Goal: Information Seeking & Learning: Learn about a topic

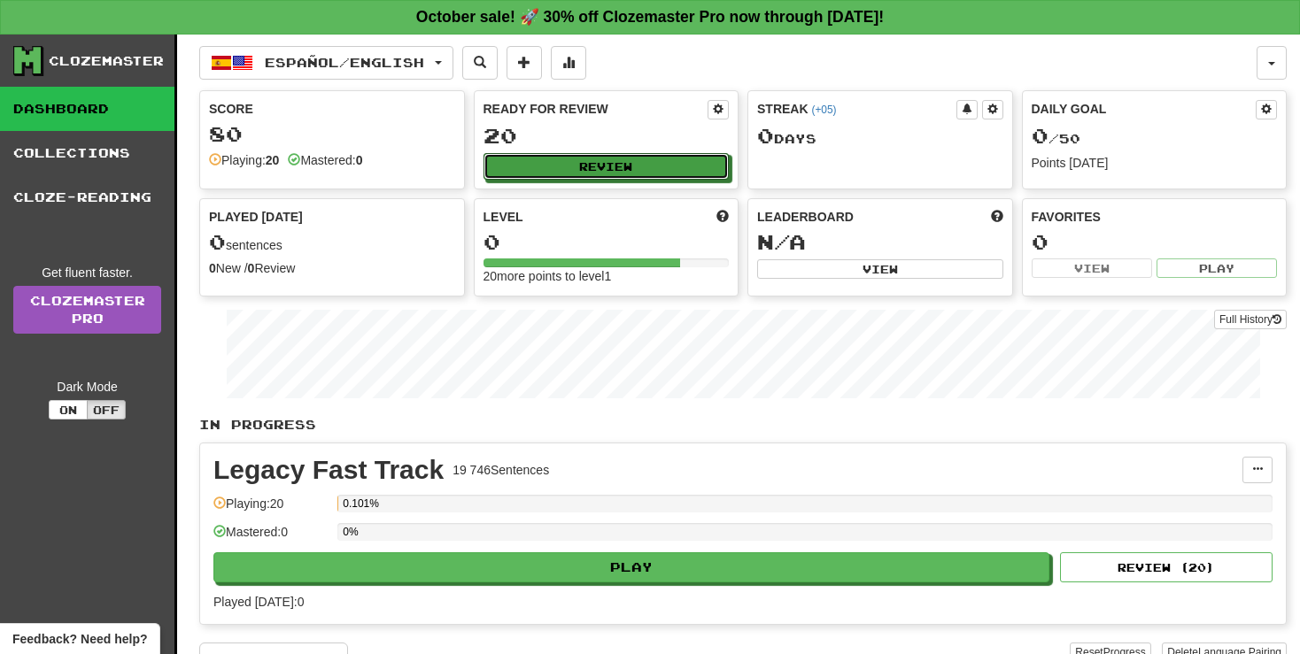
click at [583, 167] on button "Review" at bounding box center [606, 166] width 246 height 27
select select "**"
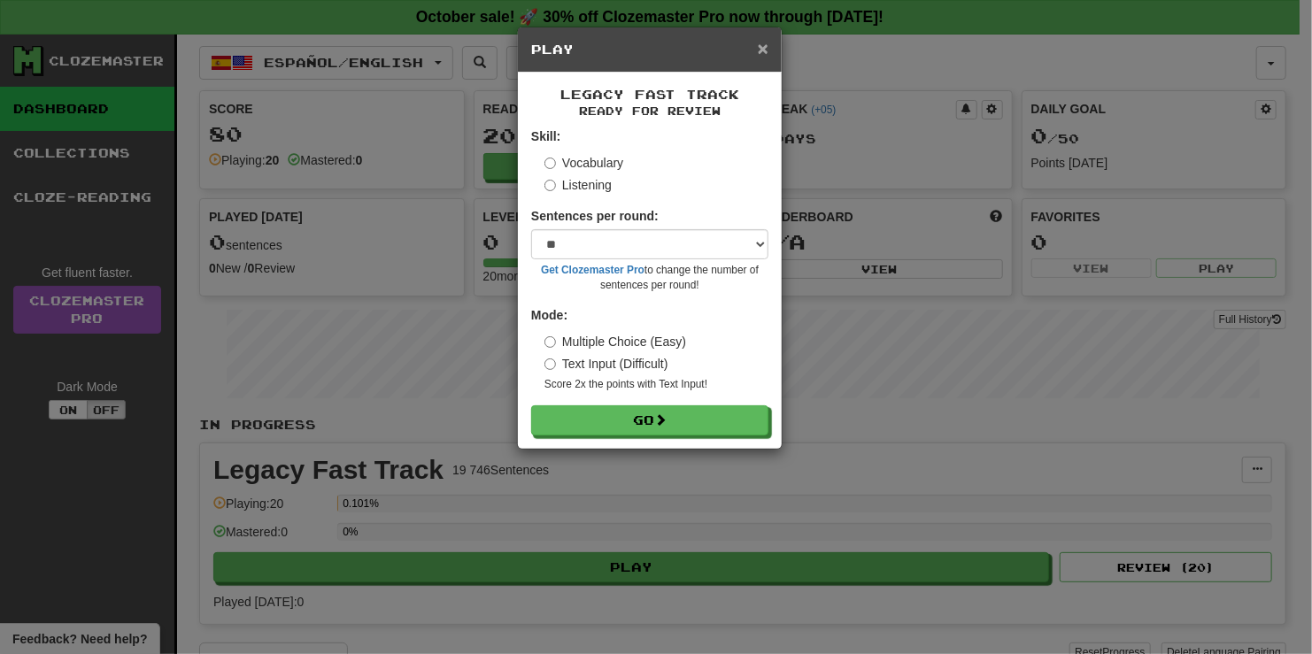
click at [763, 43] on span "×" at bounding box center [763, 48] width 11 height 20
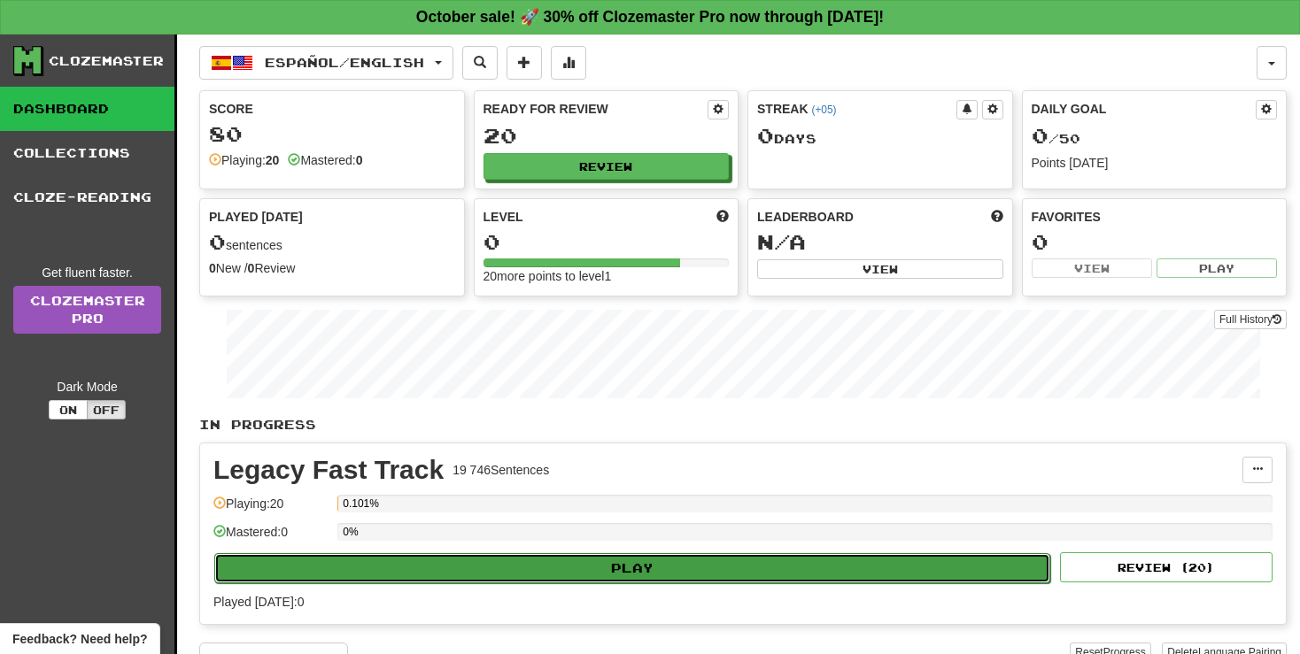
click at [606, 558] on button "Play" at bounding box center [632, 568] width 836 height 30
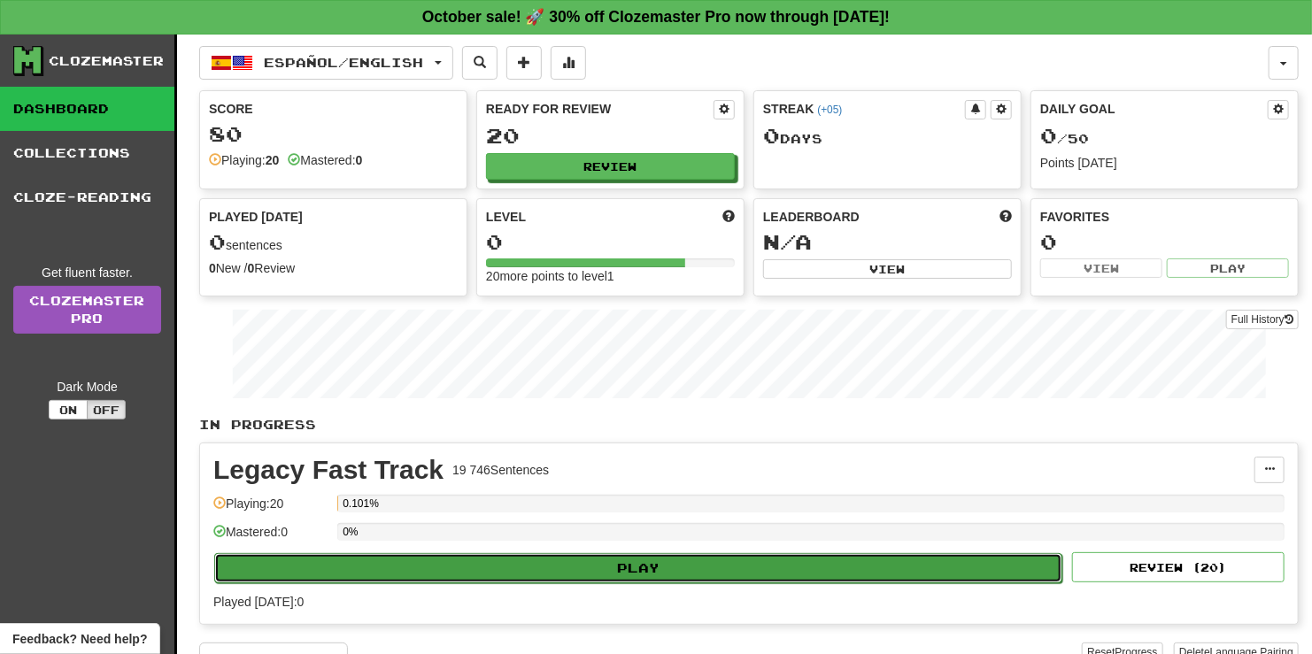
select select "**"
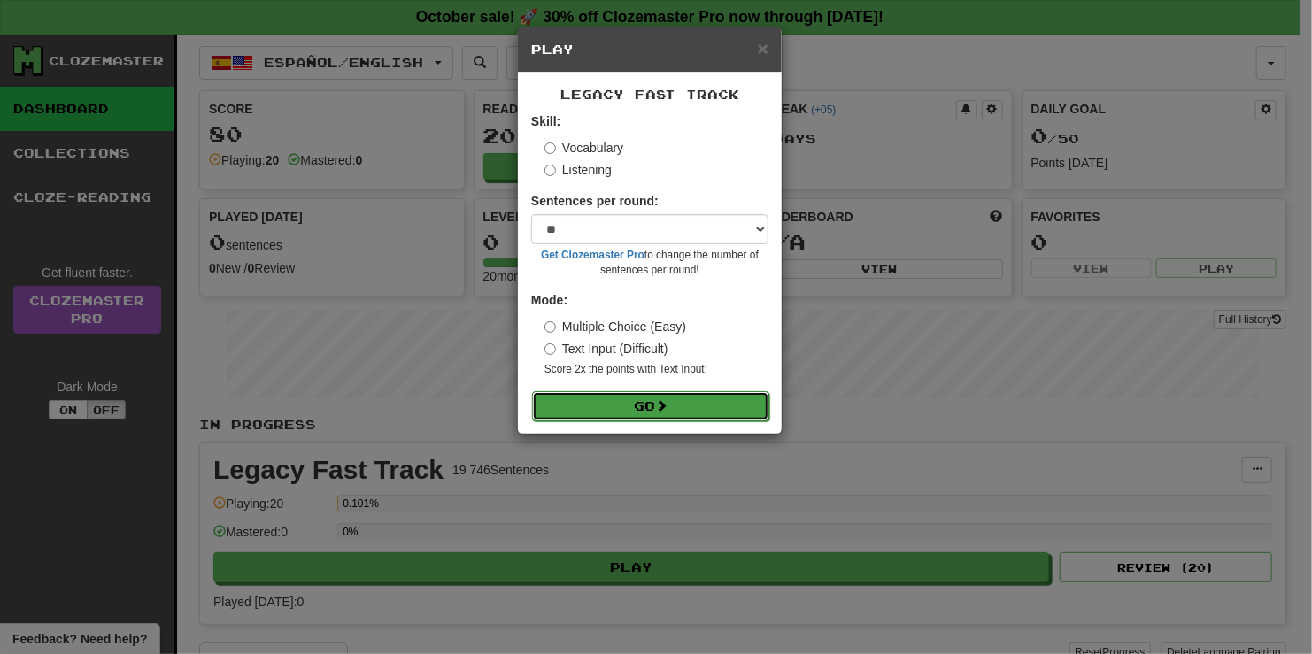
click at [622, 401] on button "Go" at bounding box center [650, 406] width 237 height 30
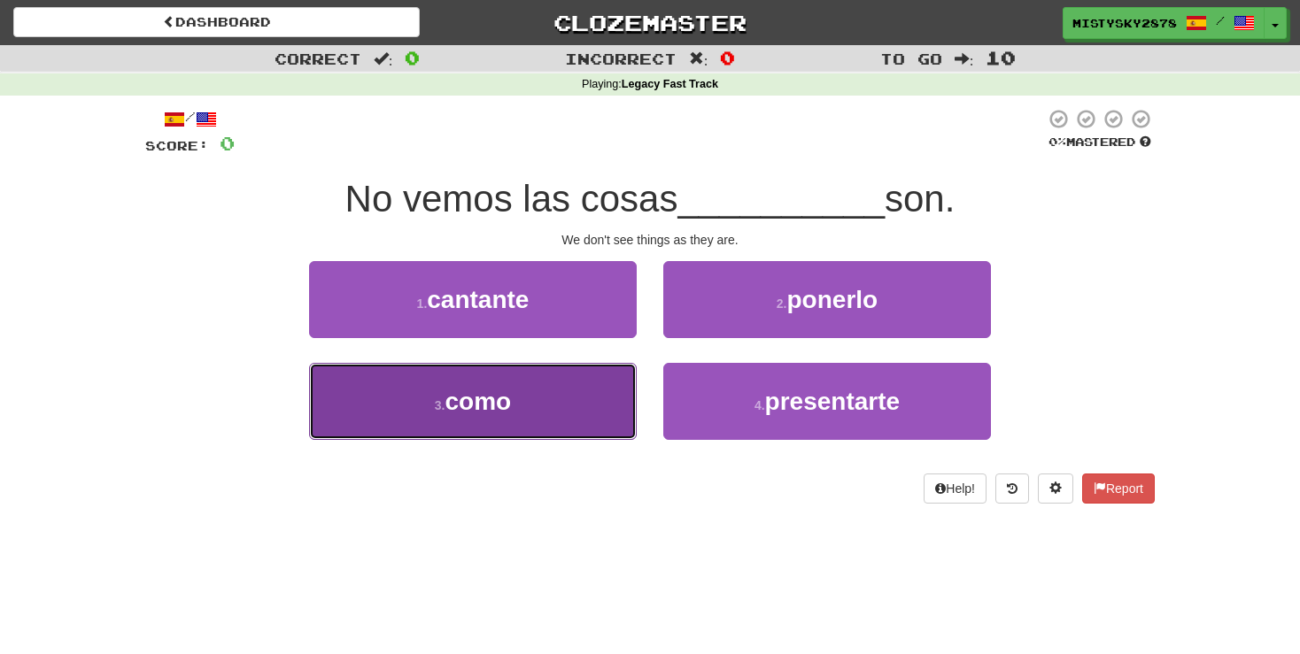
click at [549, 422] on button "3 . como" at bounding box center [473, 401] width 328 height 77
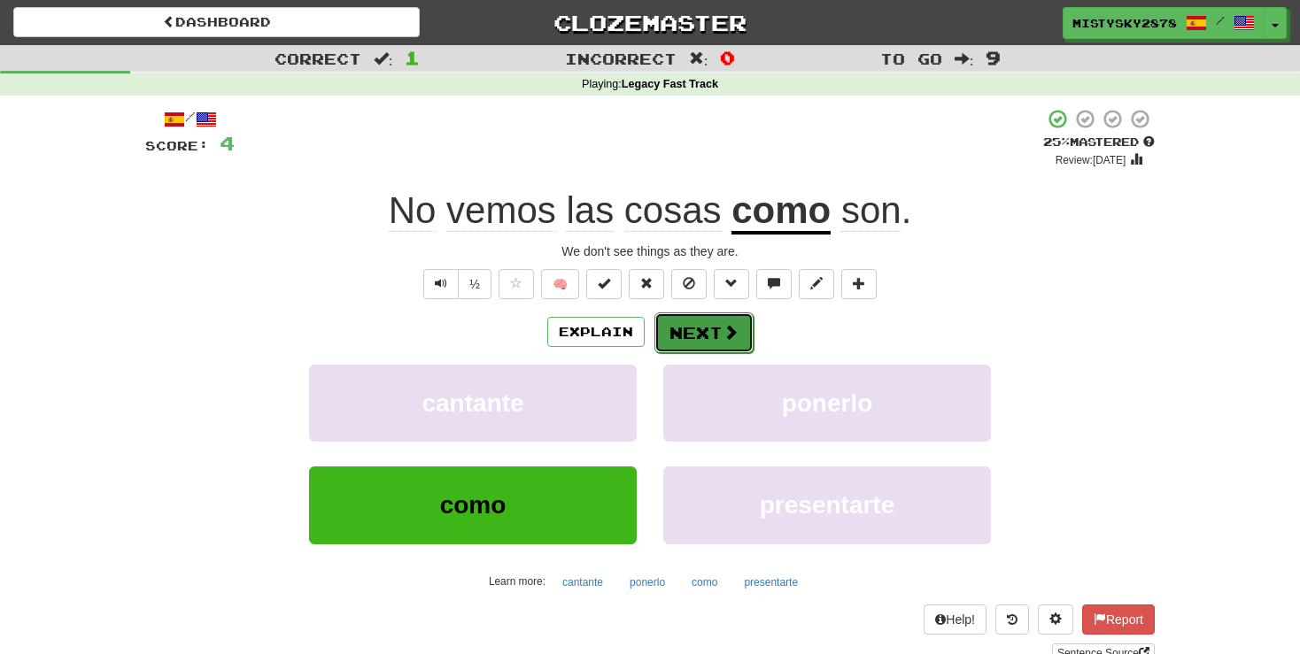
click at [712, 344] on button "Next" at bounding box center [703, 333] width 99 height 41
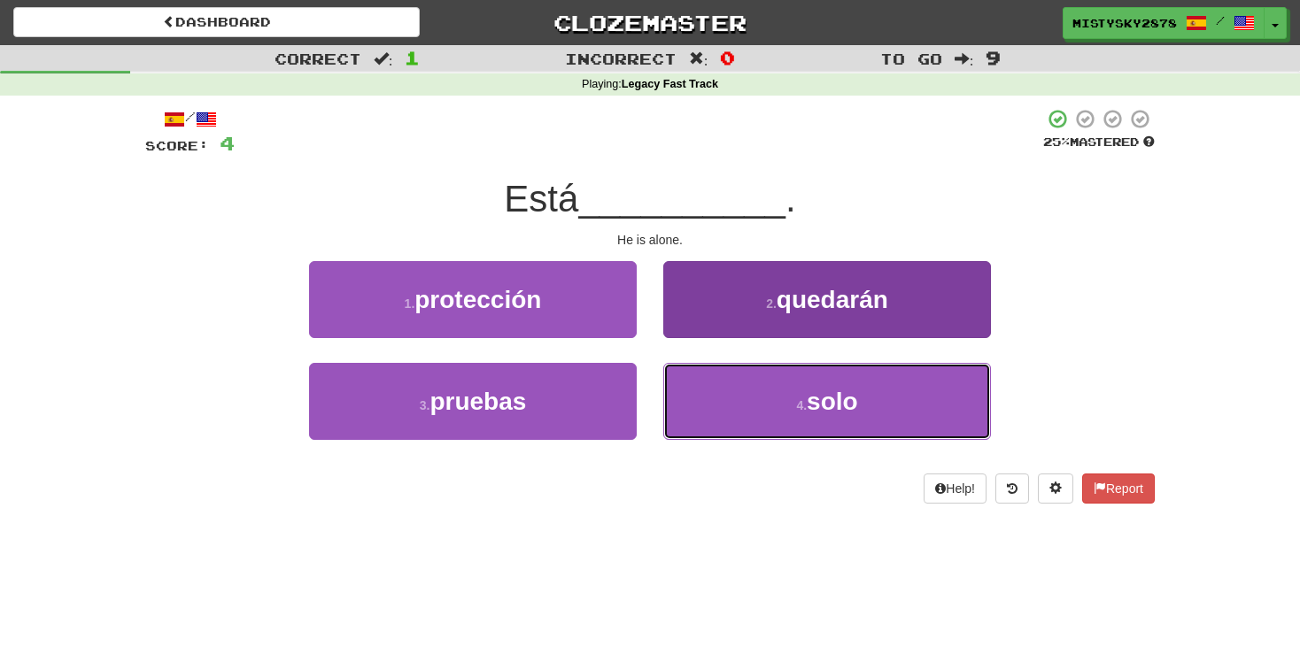
click at [810, 405] on span "solo" at bounding box center [832, 401] width 51 height 27
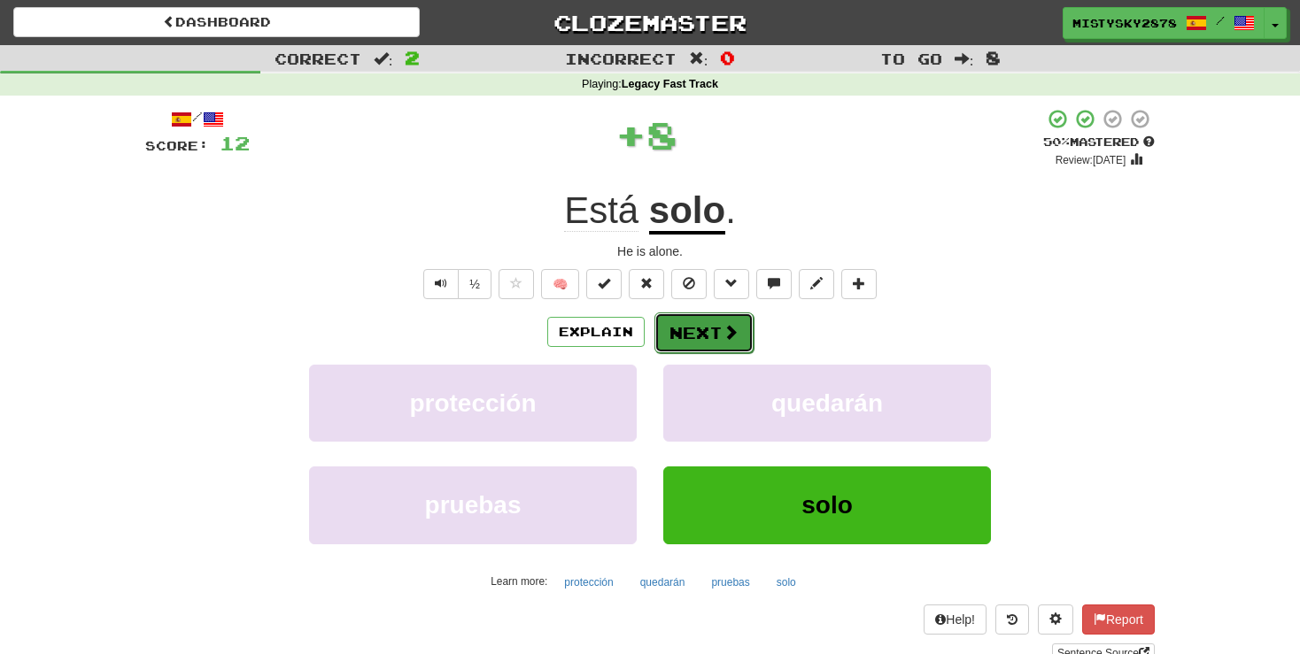
click at [707, 337] on button "Next" at bounding box center [703, 333] width 99 height 41
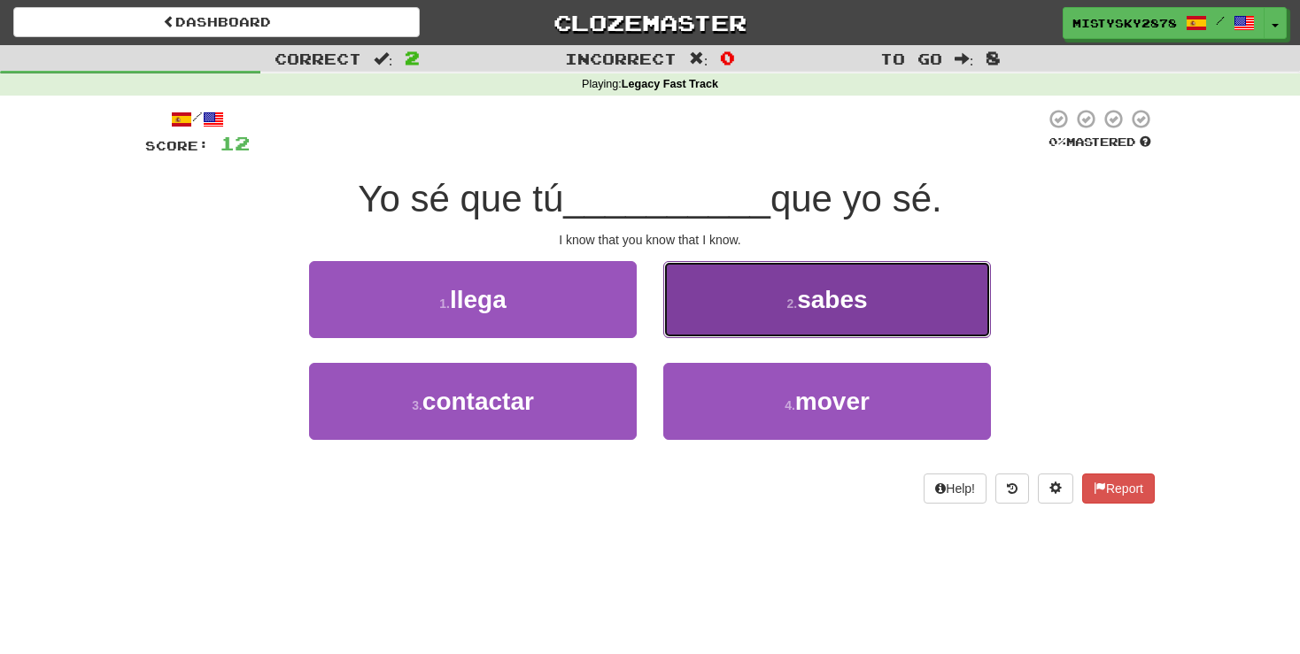
click at [769, 315] on button "2 . sabes" at bounding box center [827, 299] width 328 height 77
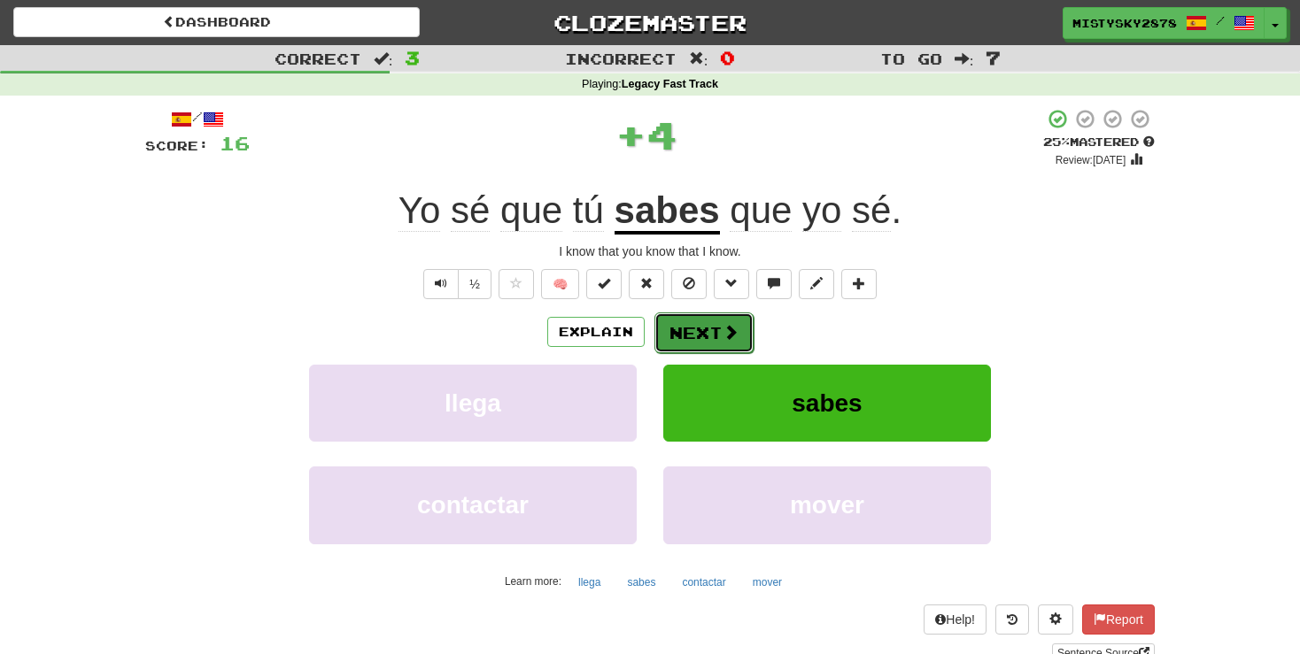
click at [696, 322] on button "Next" at bounding box center [703, 333] width 99 height 41
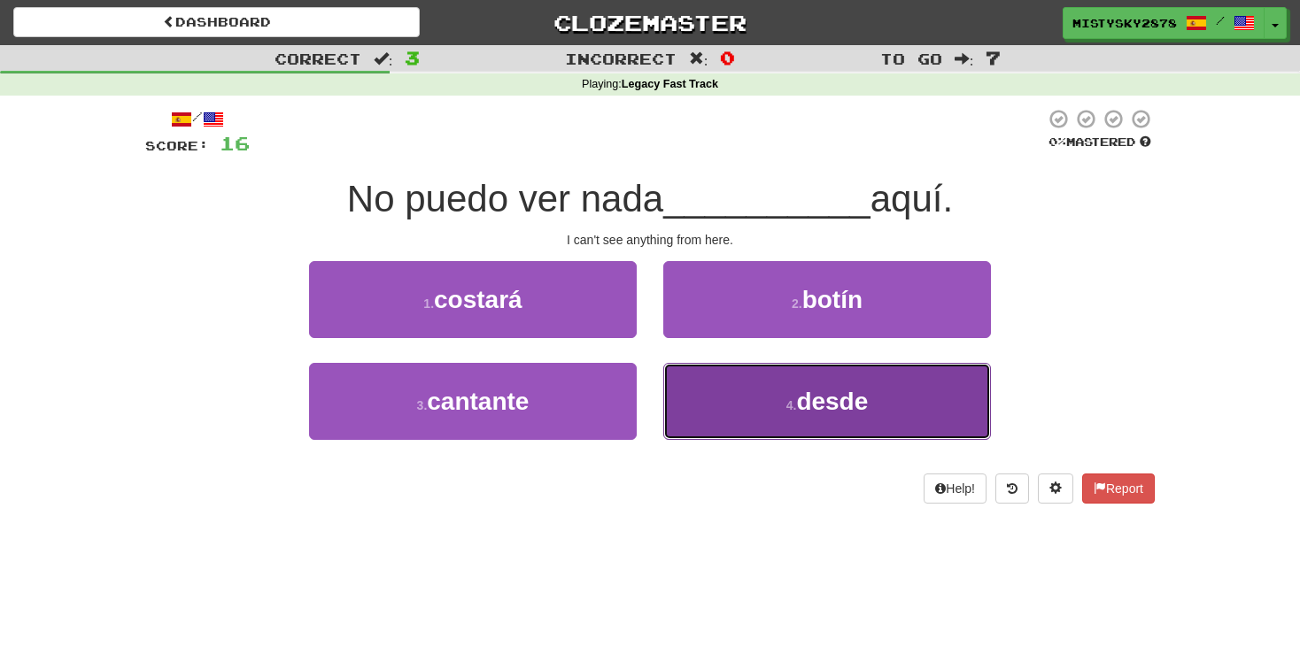
click at [754, 398] on button "4 . desde" at bounding box center [827, 401] width 328 height 77
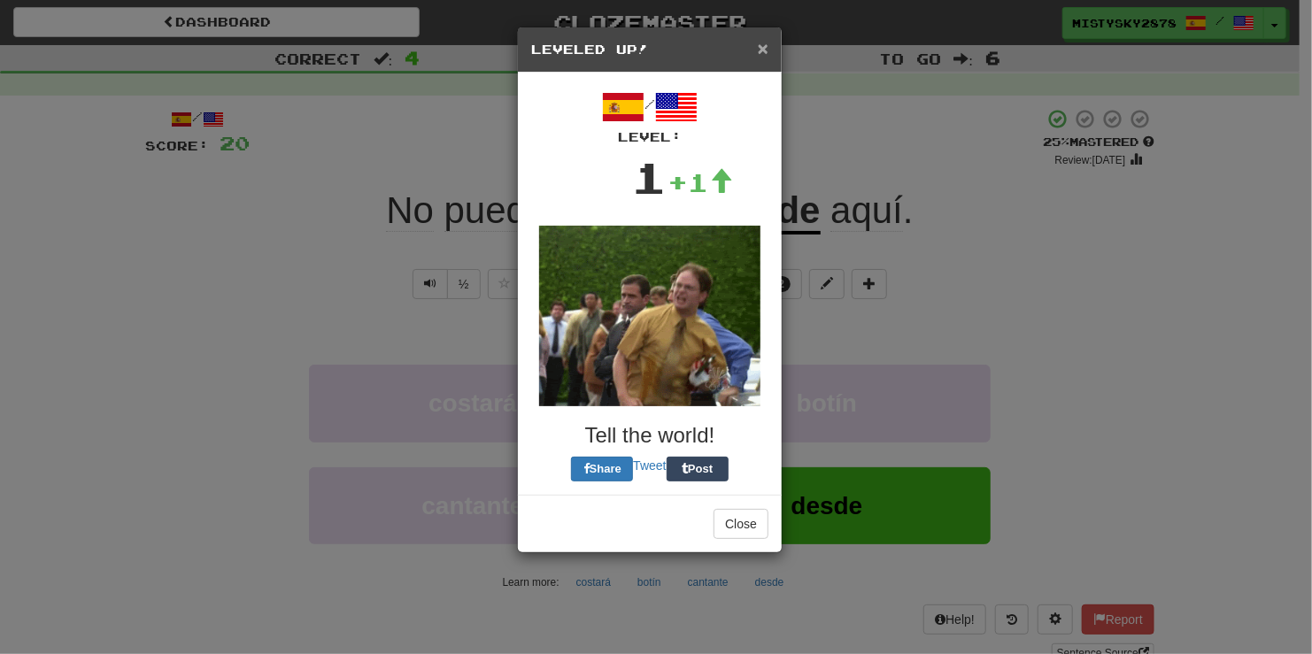
click at [760, 50] on span "×" at bounding box center [763, 48] width 11 height 20
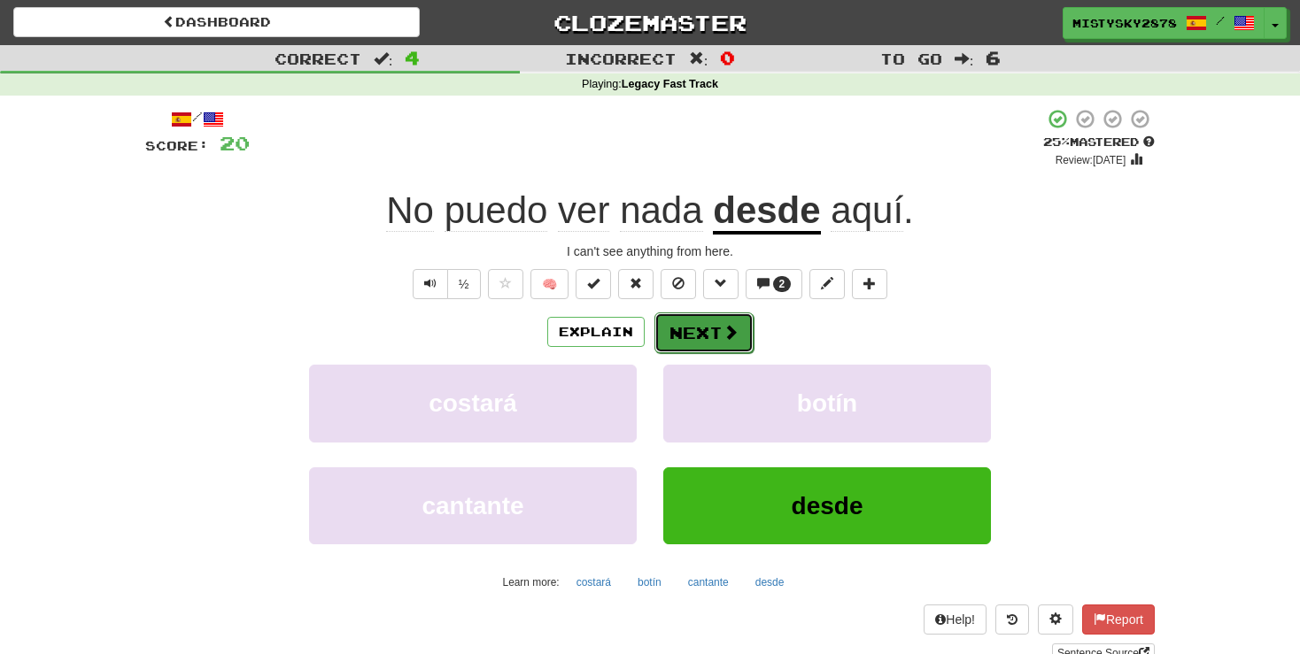
click at [701, 343] on button "Next" at bounding box center [703, 333] width 99 height 41
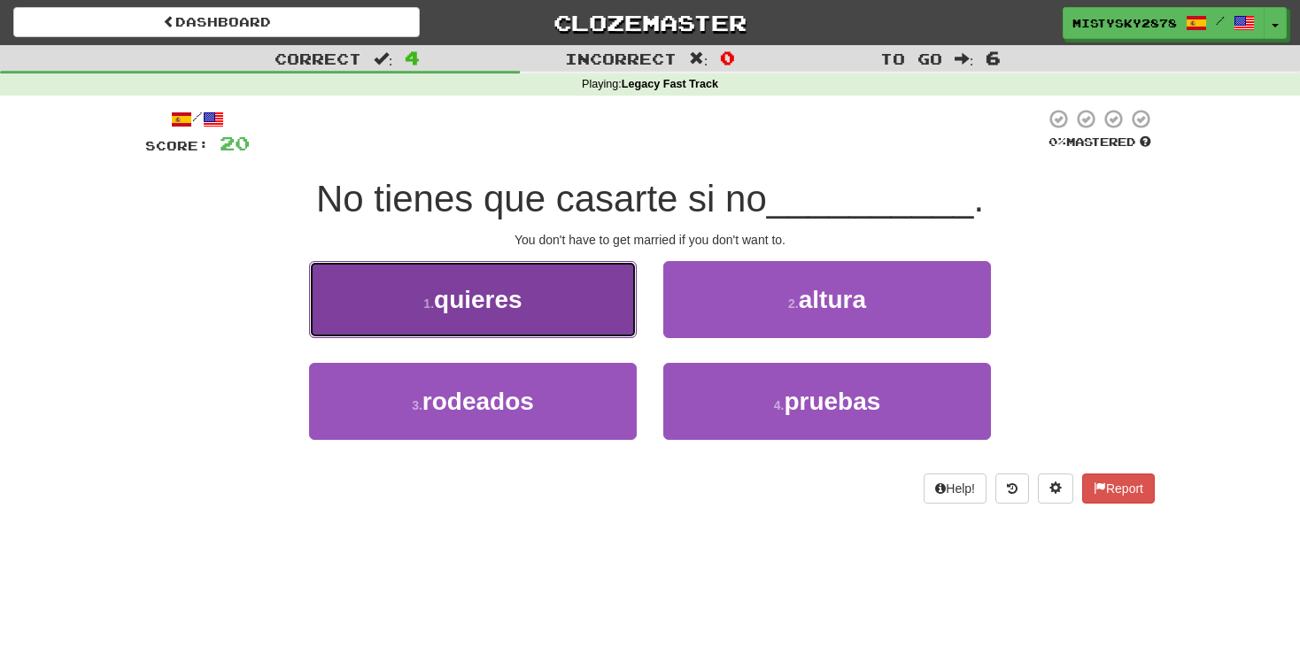
click at [506, 304] on span "quieres" at bounding box center [478, 299] width 89 height 27
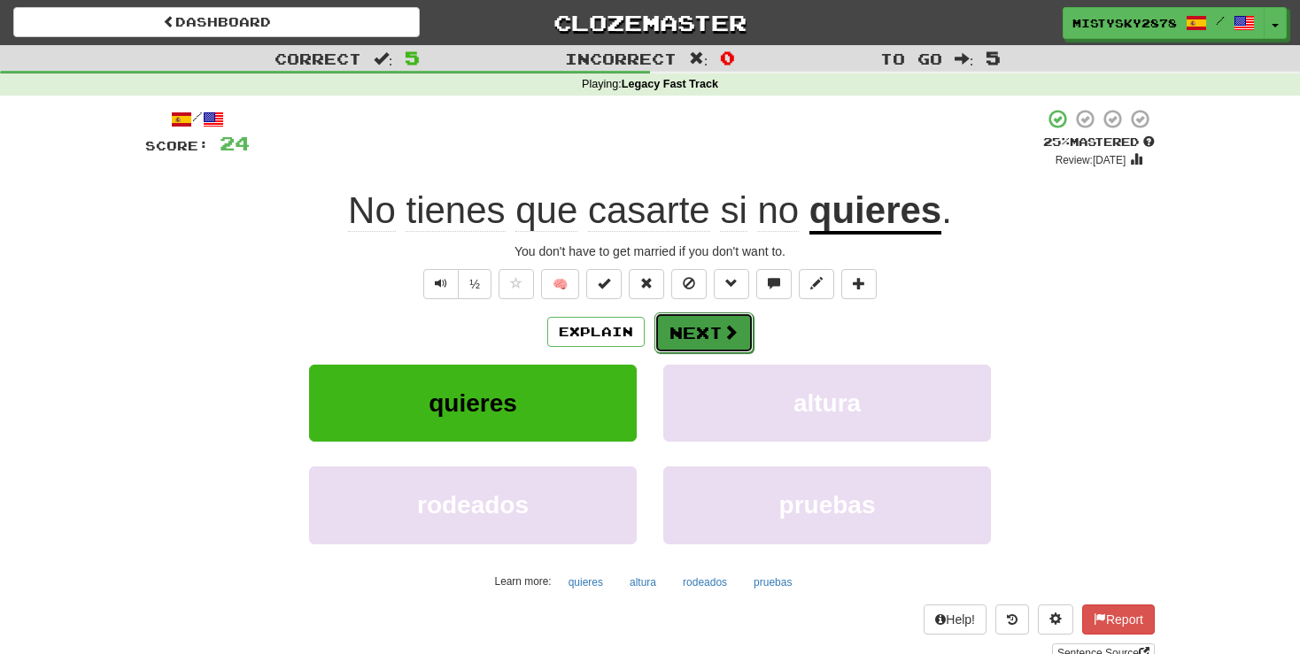
click at [674, 329] on button "Next" at bounding box center [703, 333] width 99 height 41
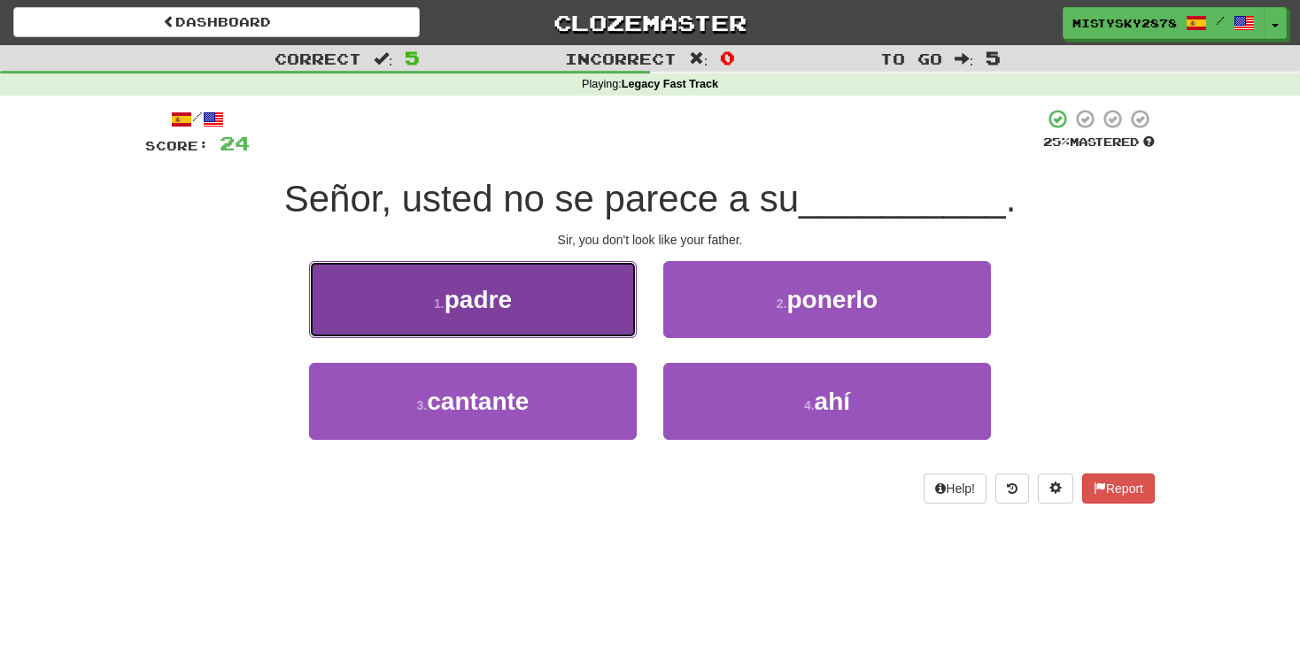
click at [500, 305] on span "padre" at bounding box center [478, 299] width 67 height 27
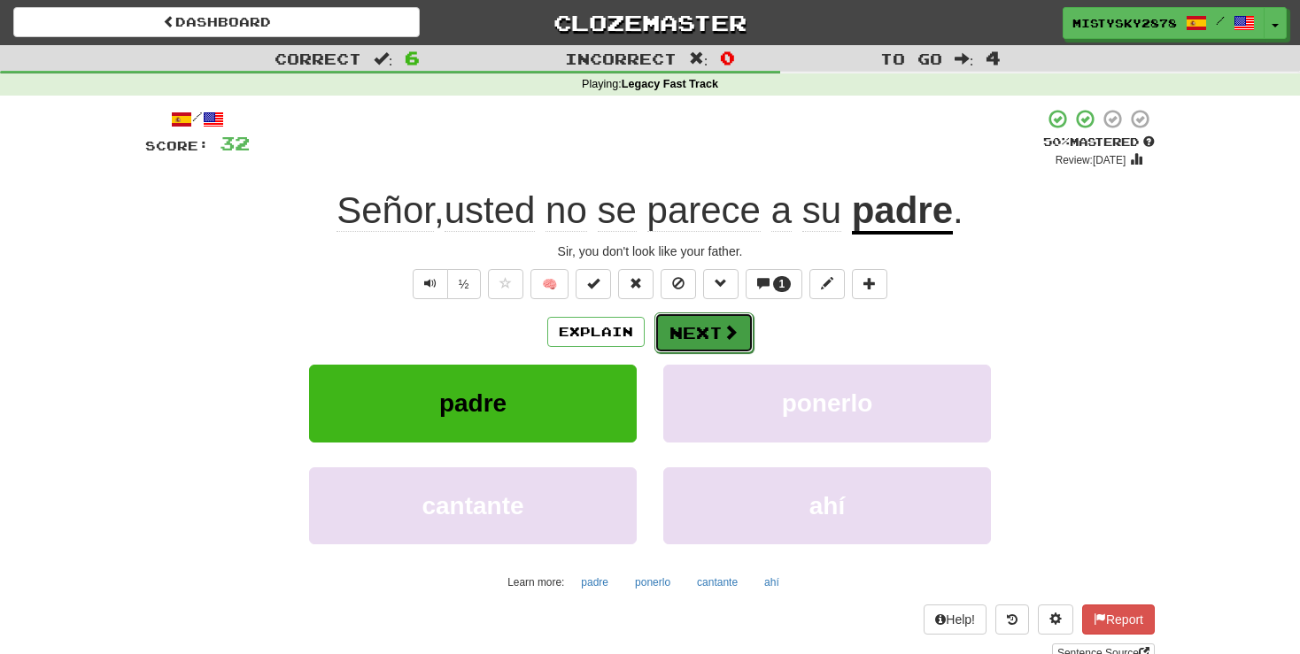
click at [704, 322] on button "Next" at bounding box center [703, 333] width 99 height 41
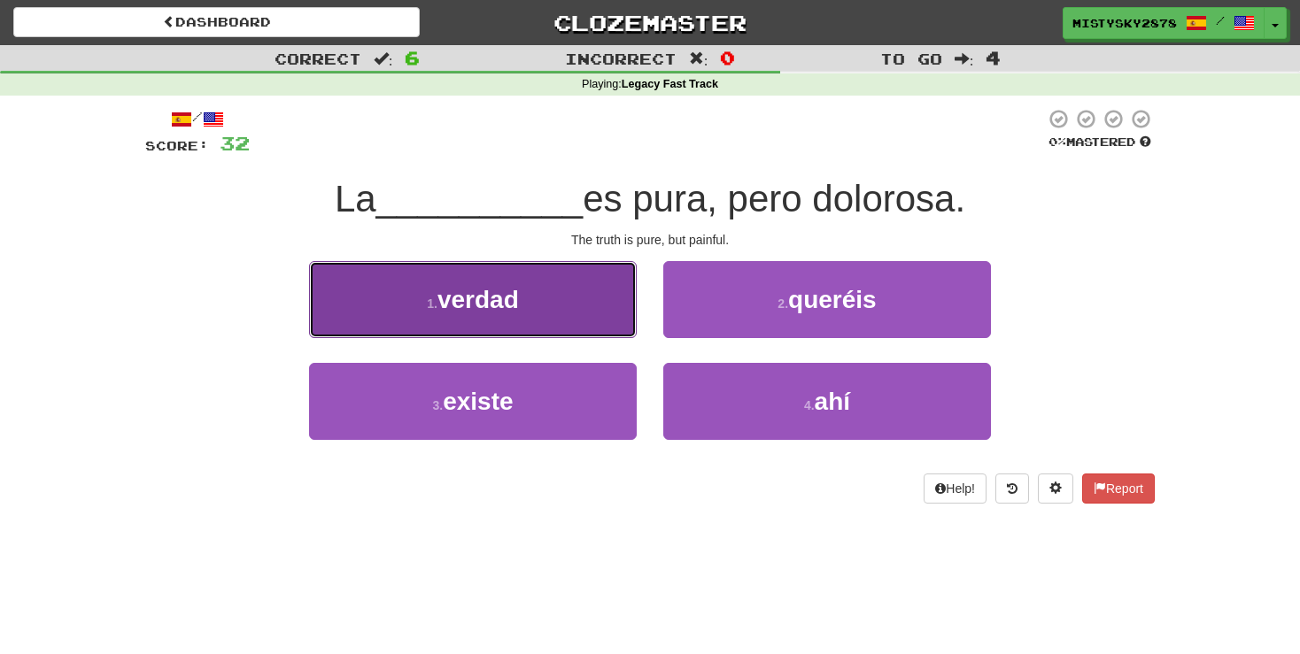
click at [527, 313] on button "1 . verdad" at bounding box center [473, 299] width 328 height 77
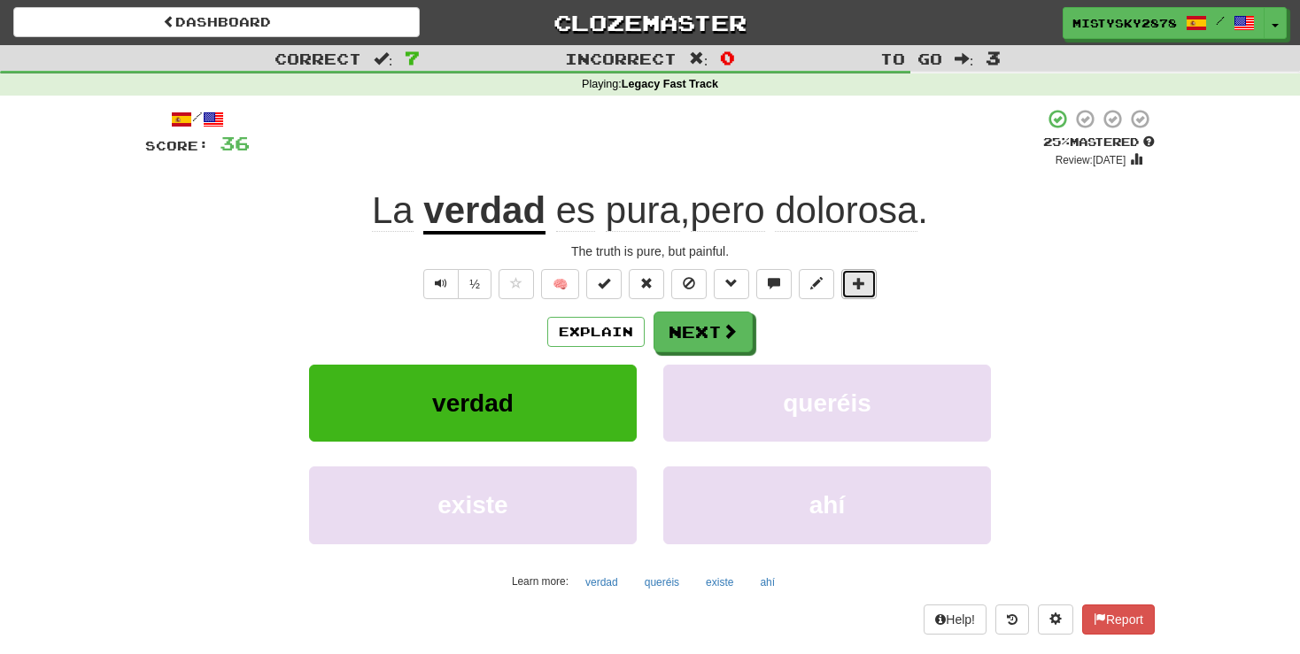
click at [855, 282] on span at bounding box center [859, 283] width 12 height 12
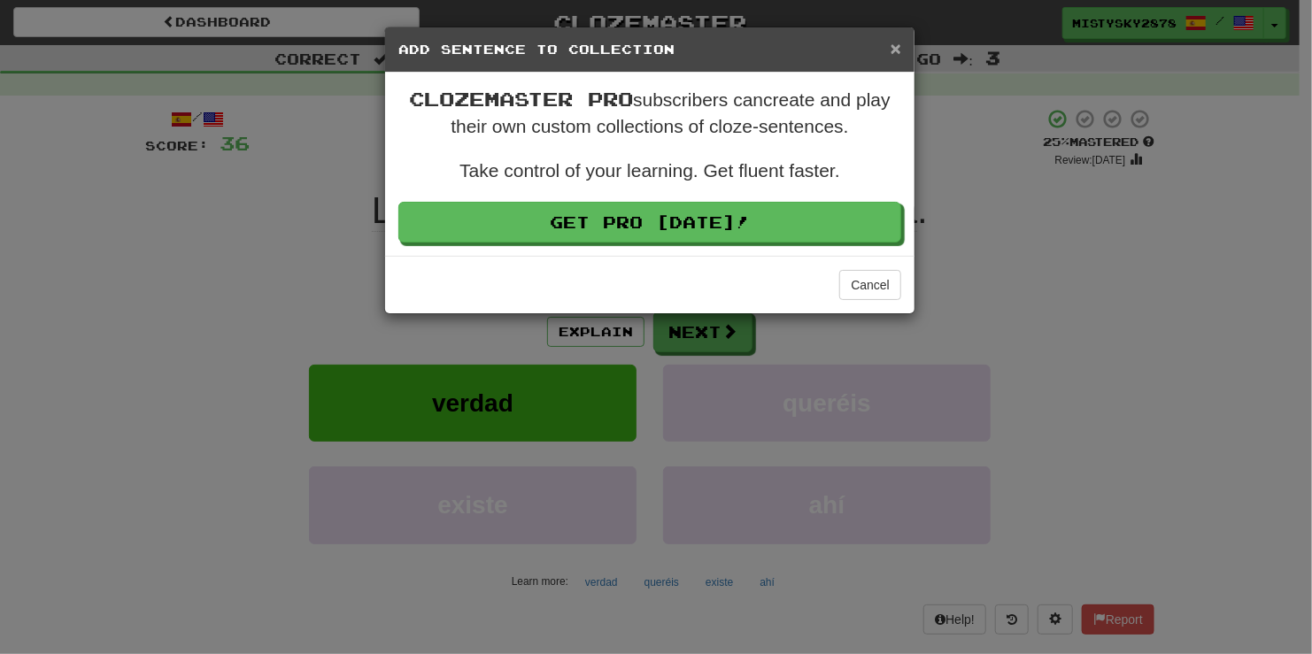
click at [898, 57] on span "×" at bounding box center [896, 48] width 11 height 20
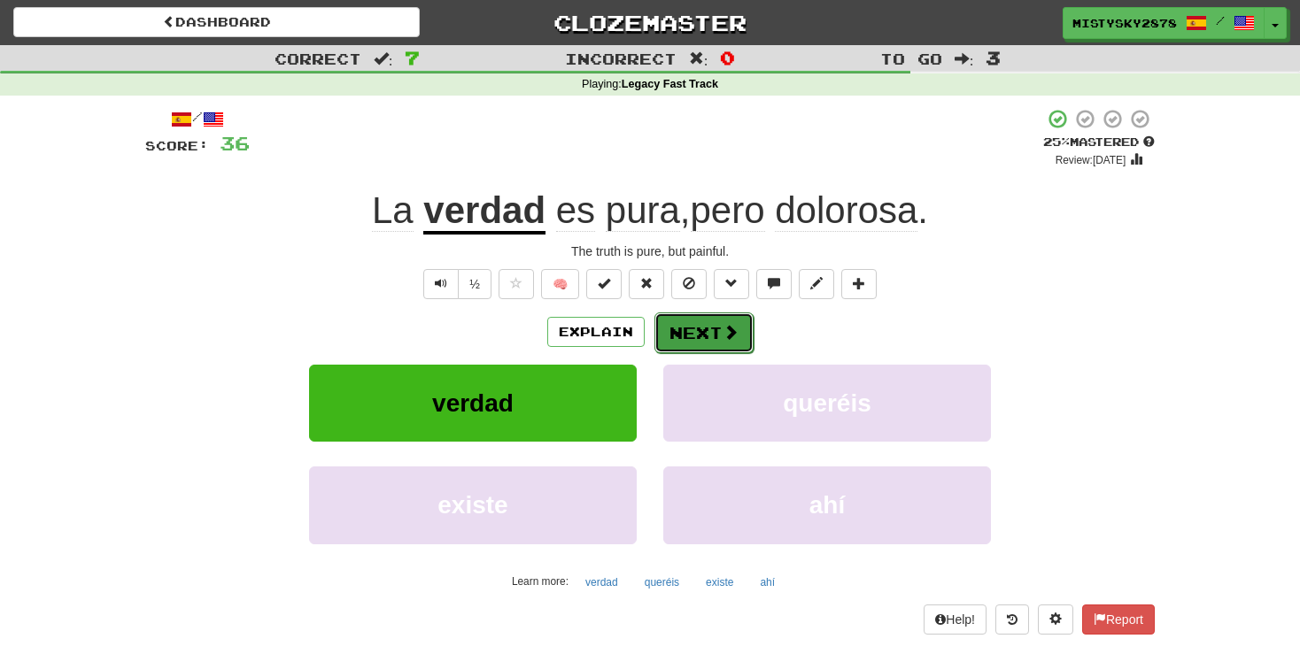
click at [742, 333] on button "Next" at bounding box center [703, 333] width 99 height 41
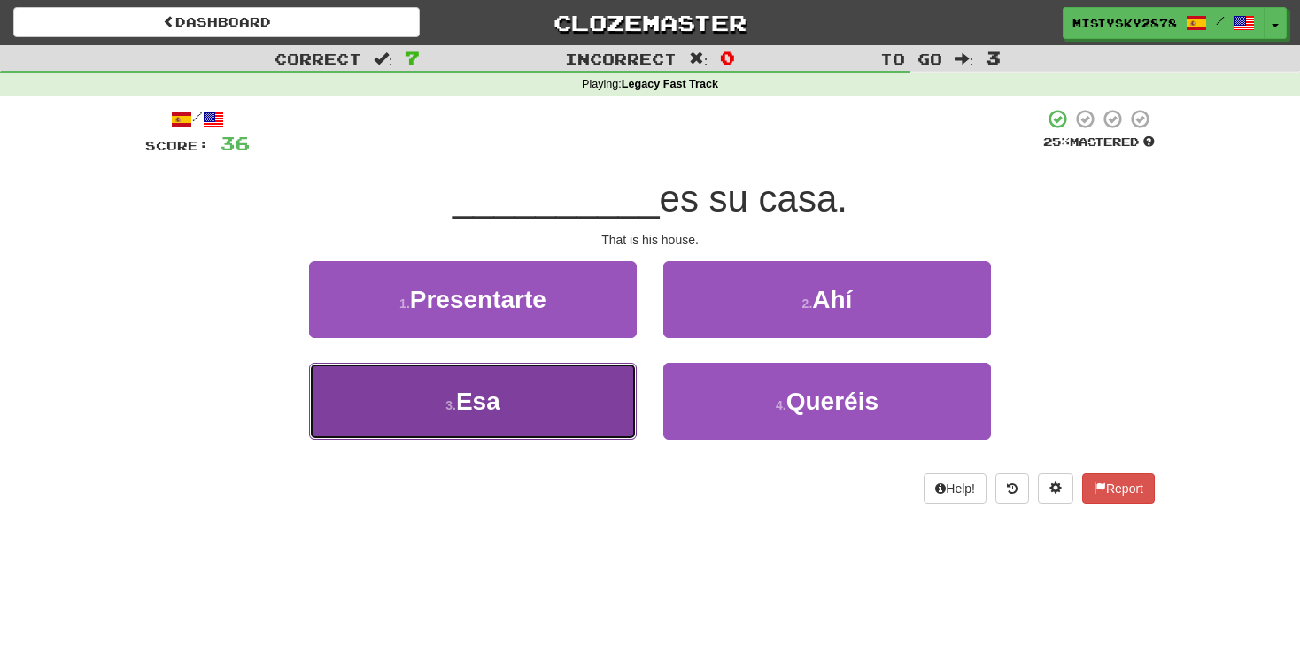
click at [537, 397] on button "3 . Esa" at bounding box center [473, 401] width 328 height 77
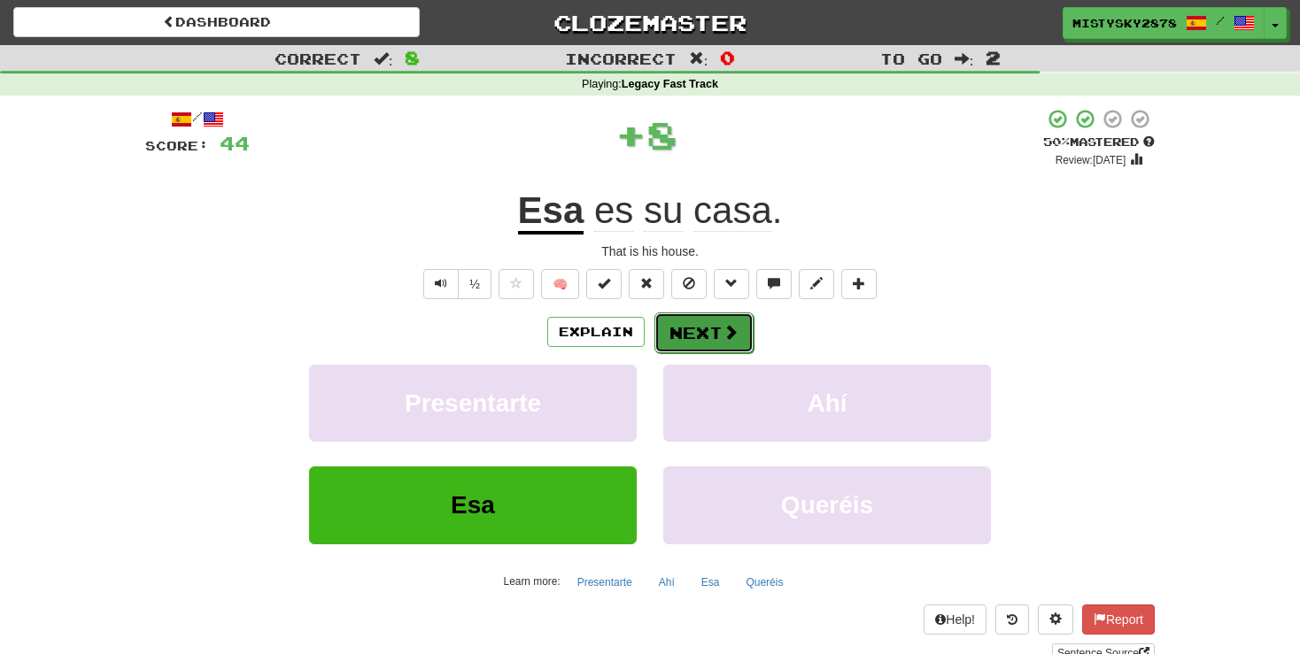
click at [747, 332] on button "Next" at bounding box center [703, 333] width 99 height 41
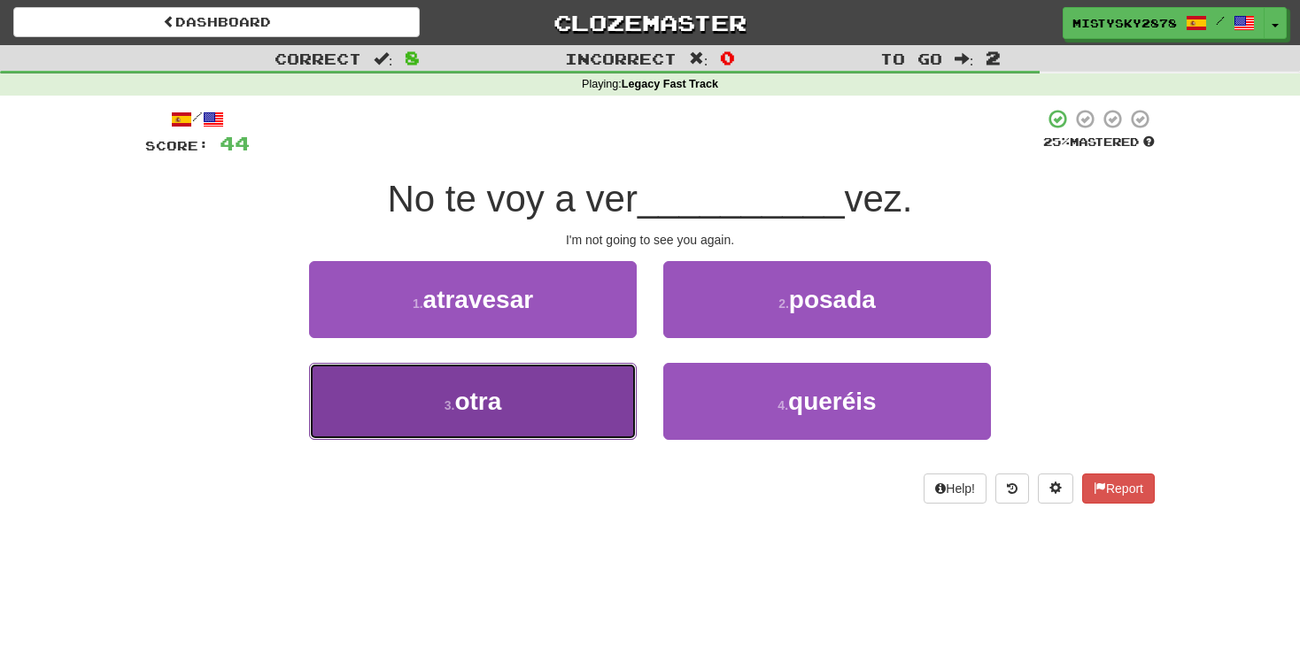
click at [537, 408] on button "3 . otra" at bounding box center [473, 401] width 328 height 77
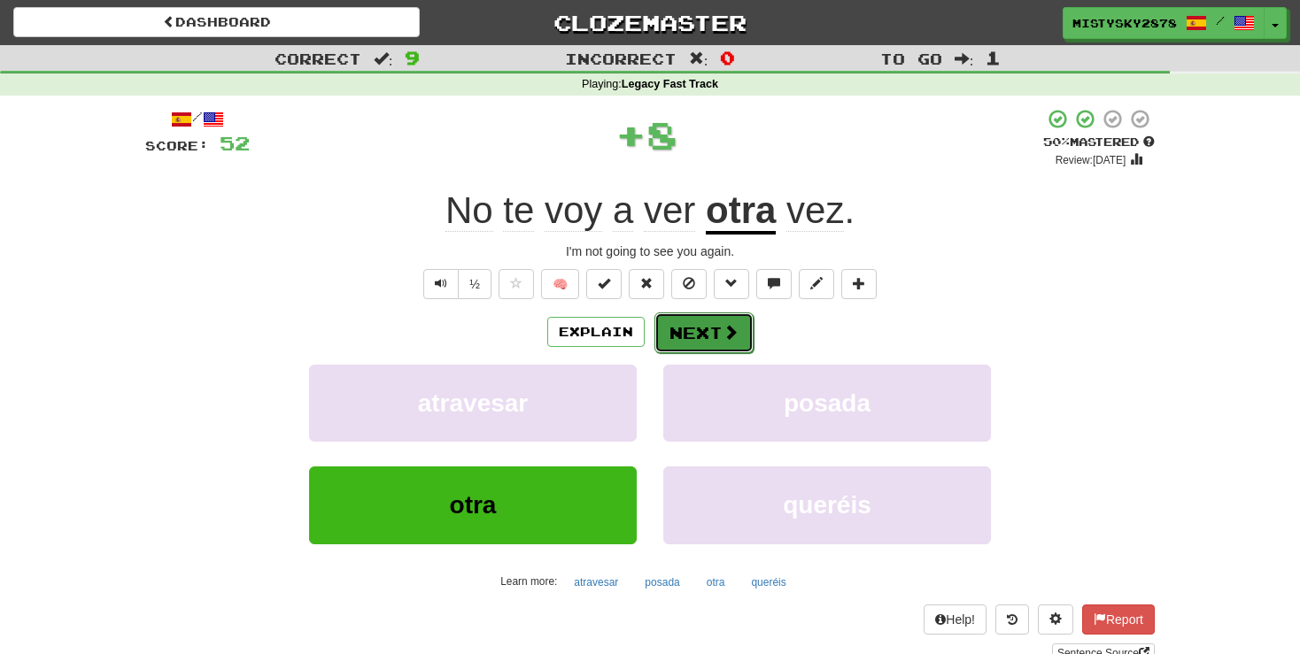
click at [708, 329] on button "Next" at bounding box center [703, 333] width 99 height 41
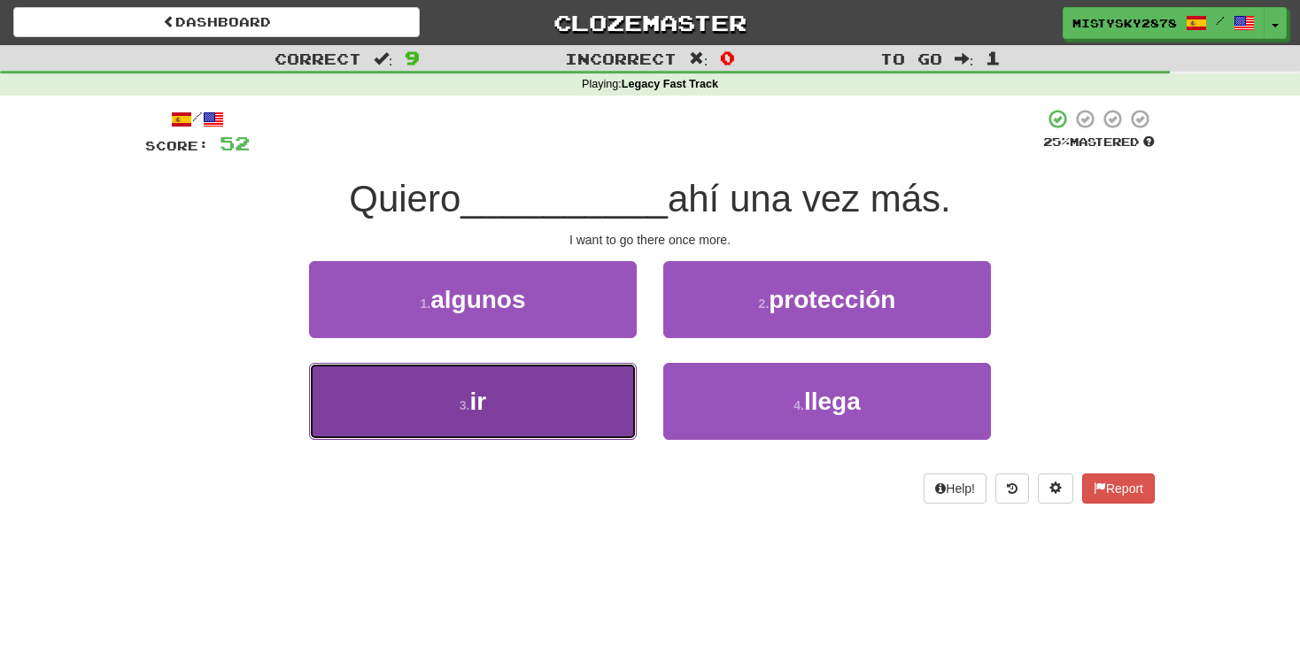
click at [525, 411] on button "3 . ir" at bounding box center [473, 401] width 328 height 77
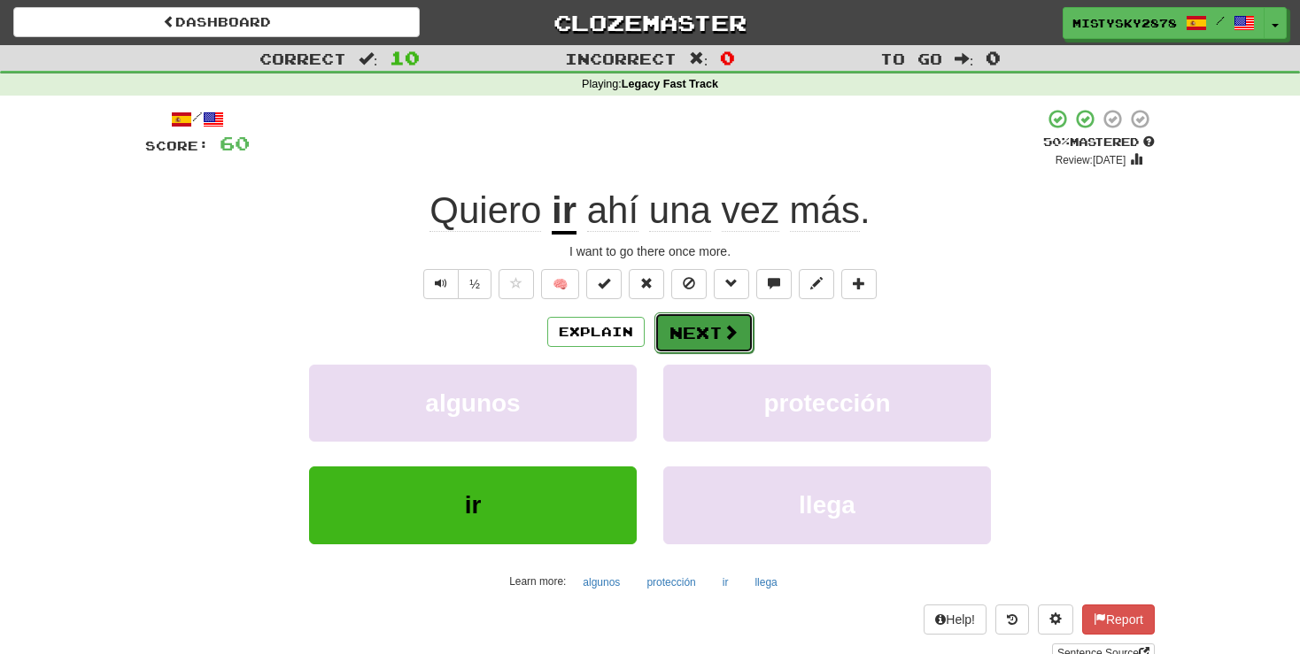
click at [699, 336] on button "Next" at bounding box center [703, 333] width 99 height 41
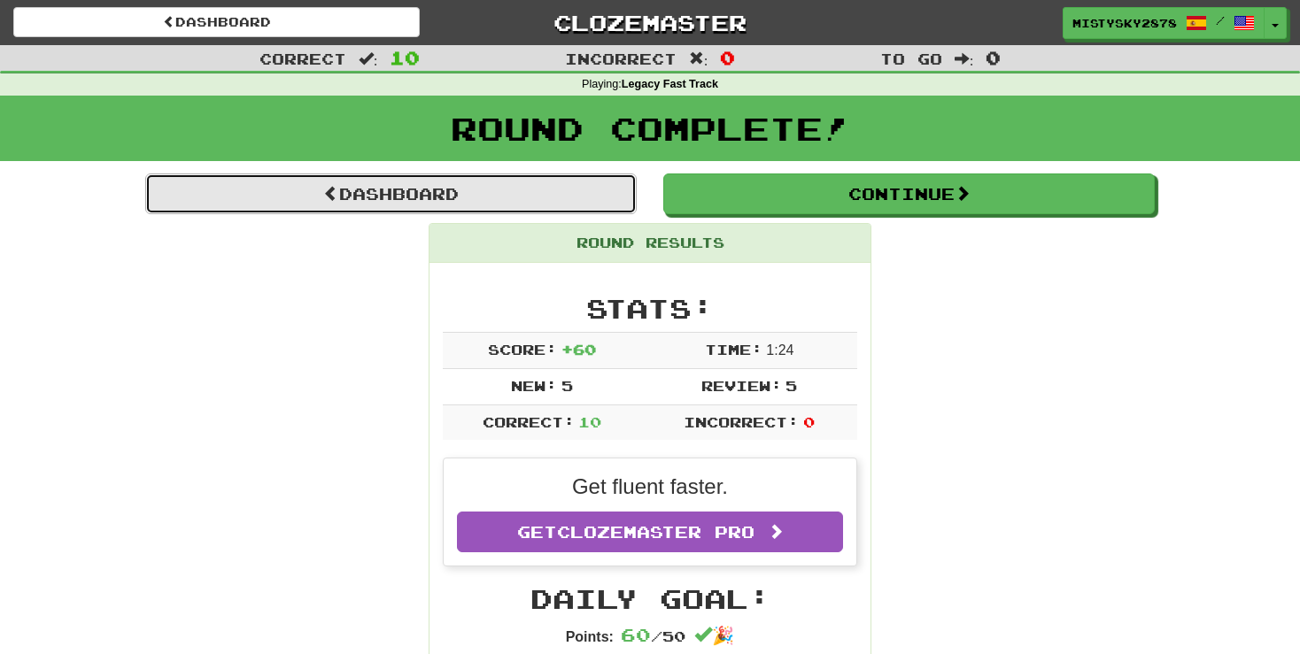
click at [559, 177] on link "Dashboard" at bounding box center [390, 194] width 491 height 41
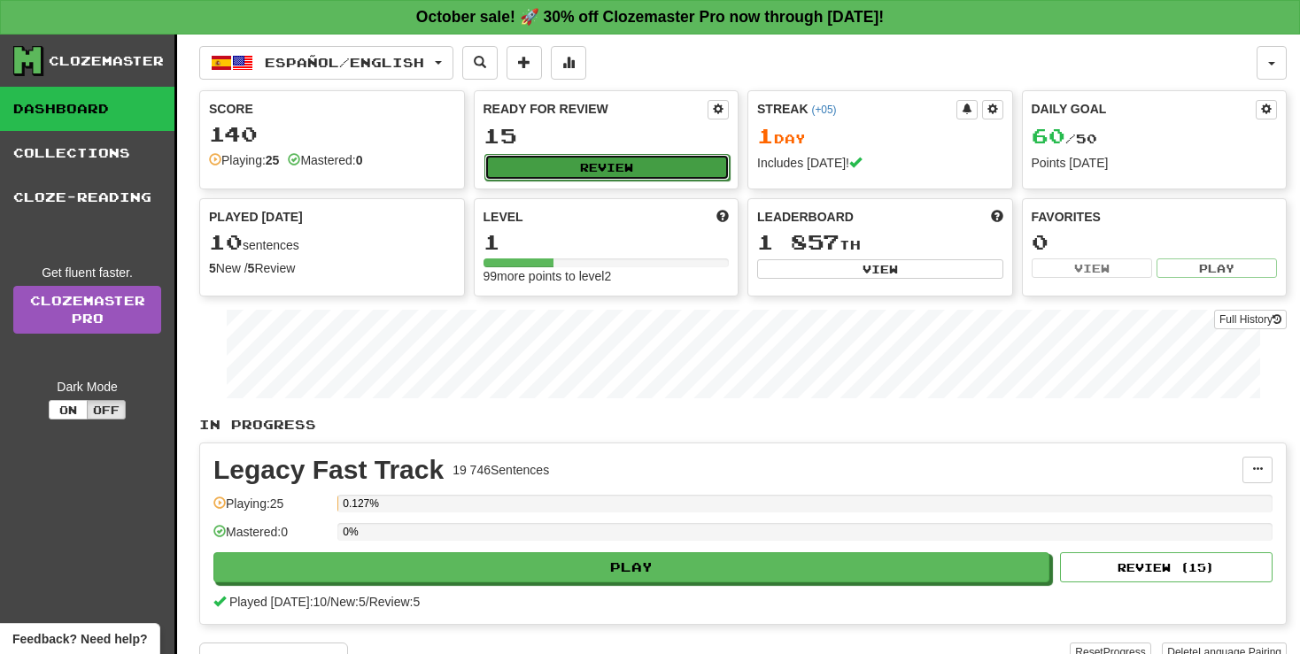
click at [601, 159] on button "Review" at bounding box center [607, 167] width 246 height 27
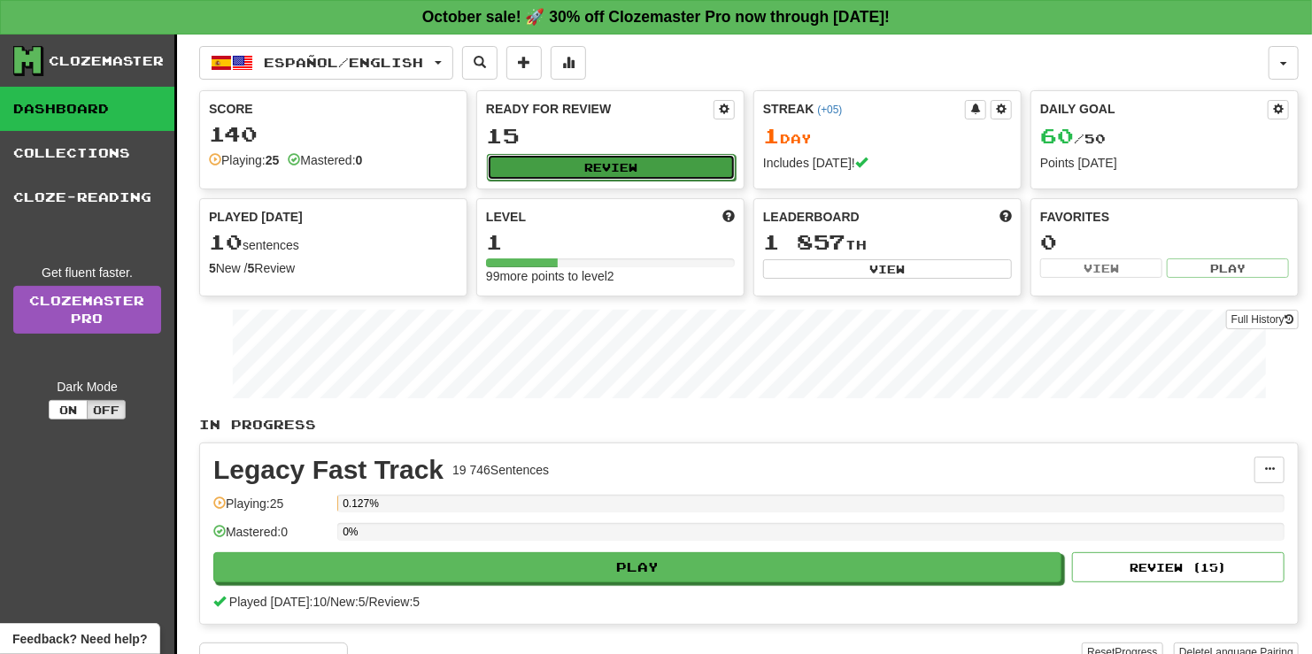
select select "**"
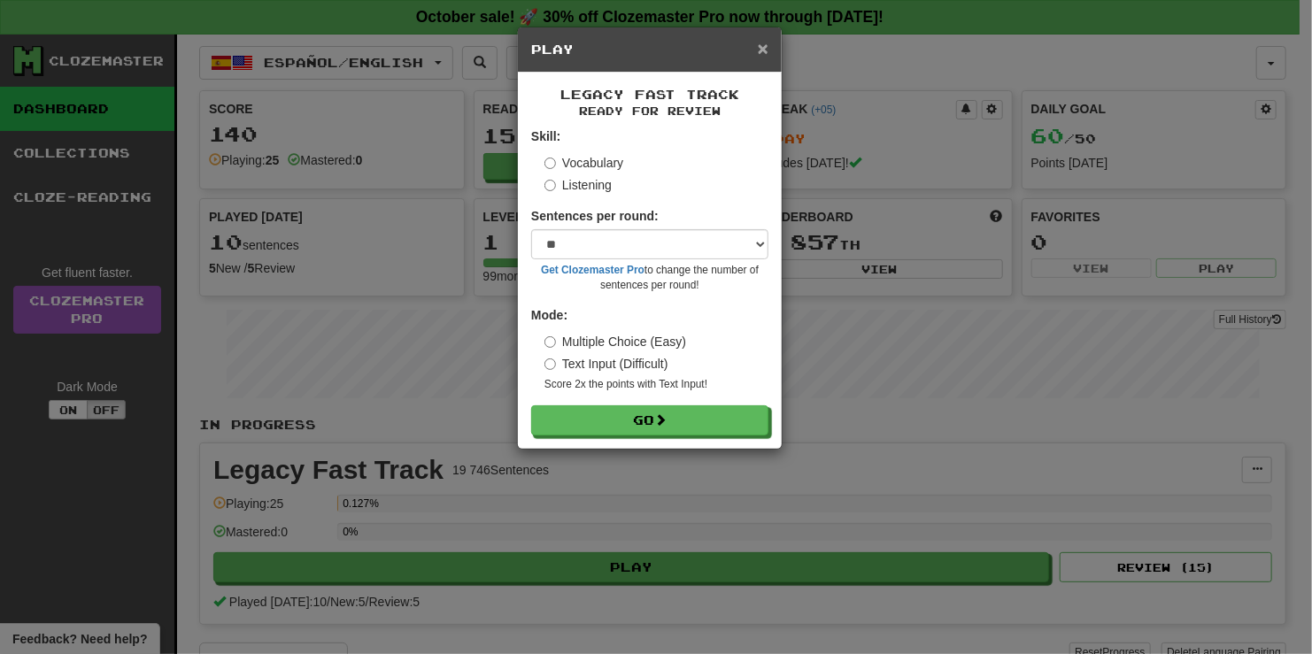
click at [768, 46] on span "×" at bounding box center [763, 48] width 11 height 20
